Goal: Navigation & Orientation: Find specific page/section

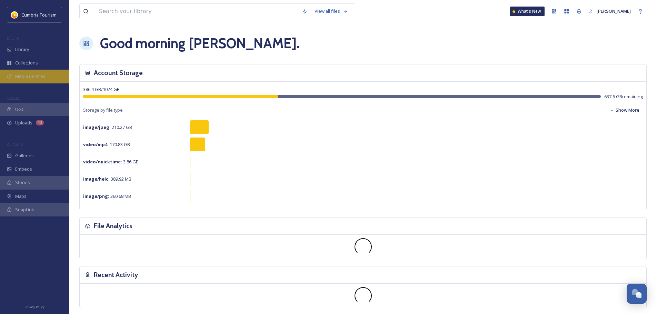
click at [44, 77] on span "Media Centres" at bounding box center [30, 76] width 30 height 7
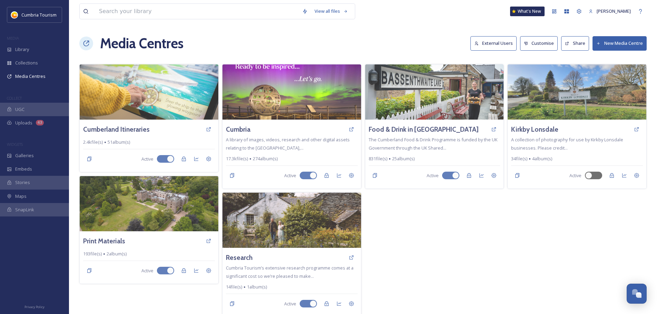
click at [505, 40] on button "External Users" at bounding box center [494, 43] width 46 height 14
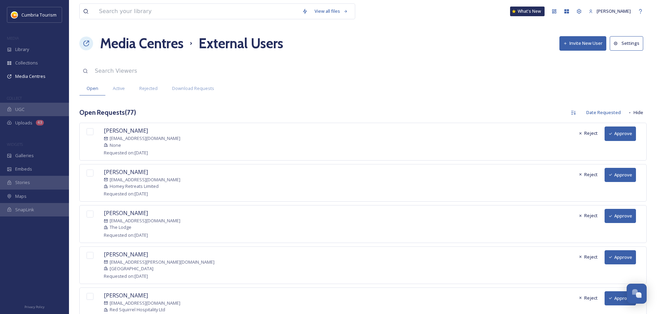
click at [207, 67] on input at bounding box center [171, 70] width 160 height 15
type input "[PERSON_NAME]"
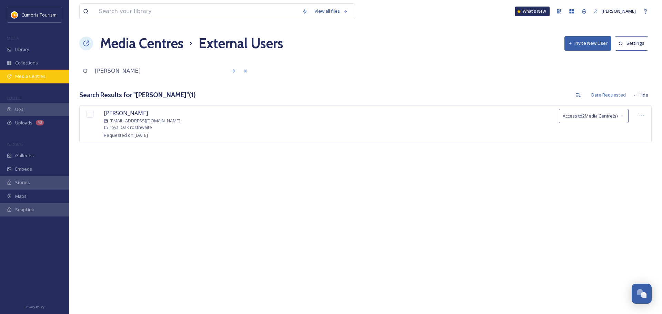
click at [50, 77] on div "Media Centres" at bounding box center [34, 76] width 69 height 13
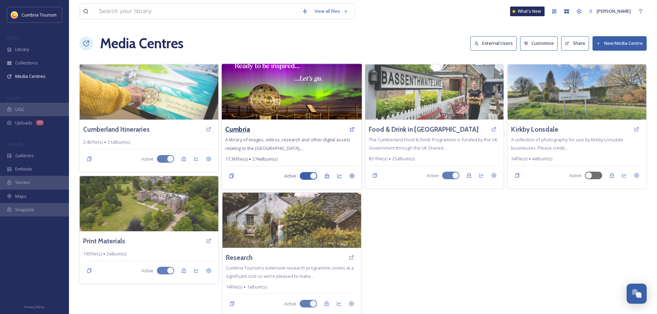
click at [245, 130] on h3 "Cumbria" at bounding box center [237, 130] width 25 height 10
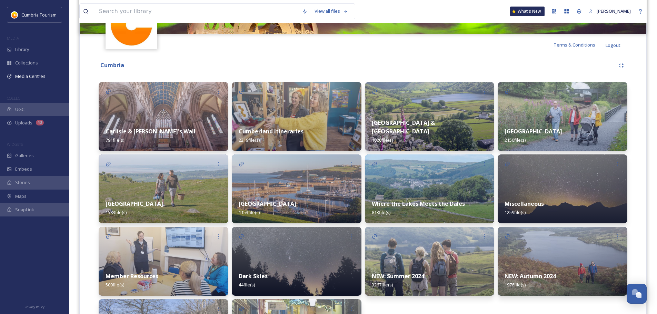
scroll to position [172, 0]
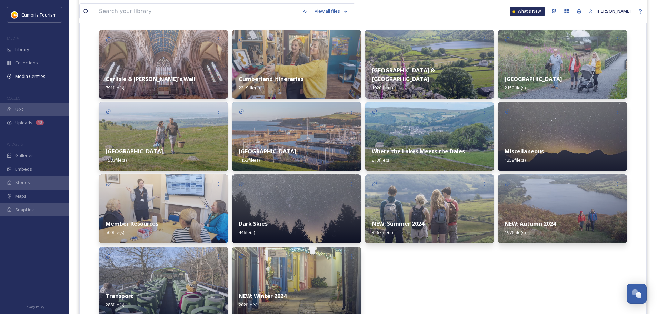
click at [411, 152] on strong "Where the Lakes Meets the Dales" at bounding box center [418, 152] width 93 height 8
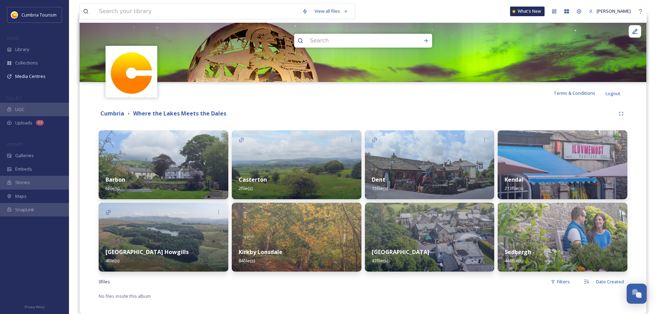
scroll to position [82, 0]
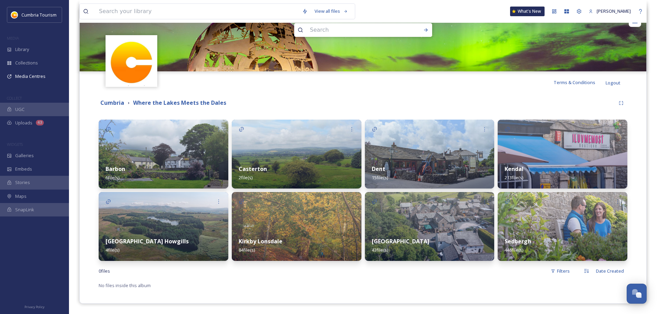
click at [261, 243] on strong "Kirkby Lonsdale" at bounding box center [261, 242] width 44 height 8
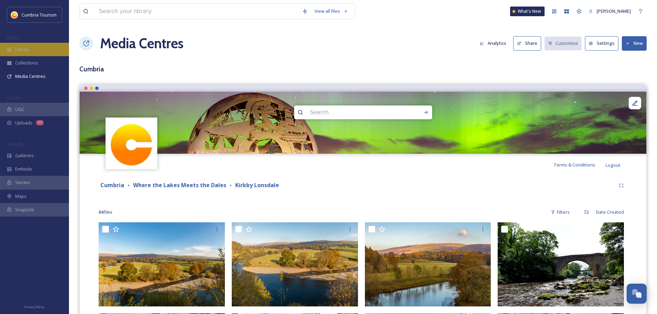
click at [28, 47] on span "Library" at bounding box center [22, 49] width 14 height 7
